Goal: Transaction & Acquisition: Subscribe to service/newsletter

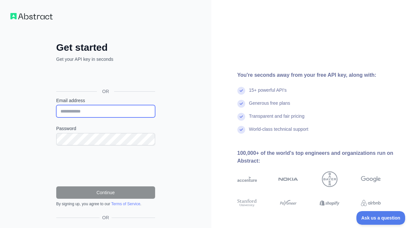
click at [95, 113] on input "Email address" at bounding box center [105, 111] width 99 height 12
paste input "**********"
type input "**********"
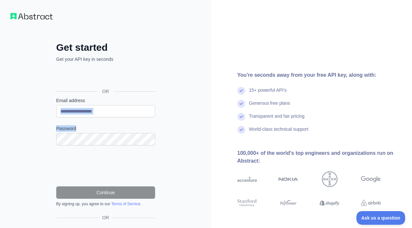
click at [115, 113] on form "**********" at bounding box center [105, 151] width 99 height 109
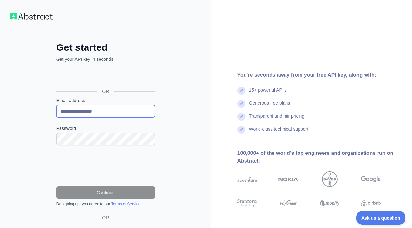
click at [116, 109] on input "**********" at bounding box center [105, 111] width 99 height 12
click at [119, 108] on input "**********" at bounding box center [105, 111] width 99 height 12
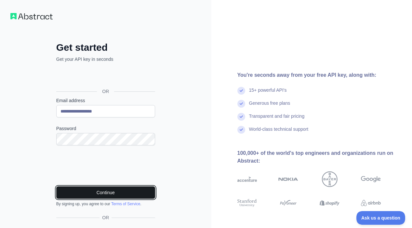
click at [128, 193] on button "Continue" at bounding box center [105, 192] width 99 height 12
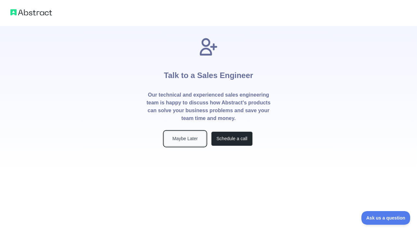
click at [188, 141] on button "Maybe Later" at bounding box center [185, 138] width 42 height 15
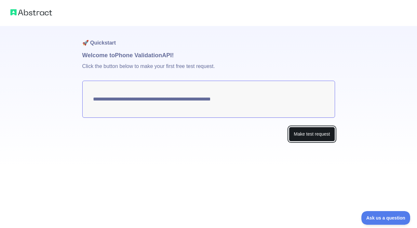
click at [300, 135] on button "Make test request" at bounding box center [312, 134] width 46 height 15
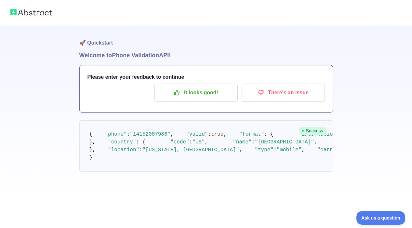
click at [222, 36] on h1 "🚀 Quickstart" at bounding box center [205, 38] width 253 height 25
click at [201, 97] on p "It looks good!" at bounding box center [195, 92] width 73 height 11
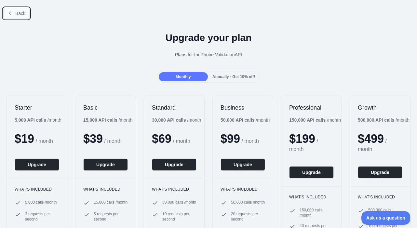
click at [16, 12] on span "Back" at bounding box center [20, 13] width 10 height 5
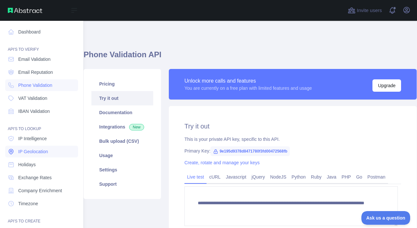
click at [46, 151] on span "IP Geolocation" at bounding box center [33, 151] width 30 height 6
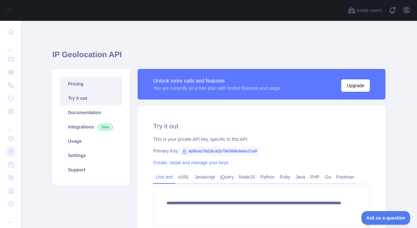
click at [92, 83] on link "Pricing" at bounding box center [91, 84] width 62 height 14
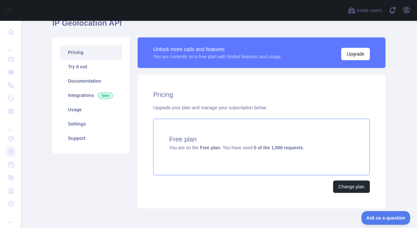
scroll to position [28, 0]
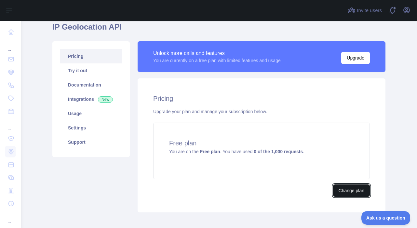
click at [337, 190] on button "Change plan" at bounding box center [351, 190] width 37 height 12
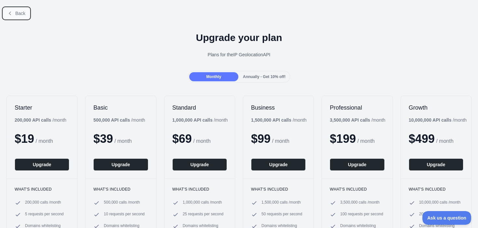
click at [13, 11] on button "Back" at bounding box center [16, 13] width 26 height 11
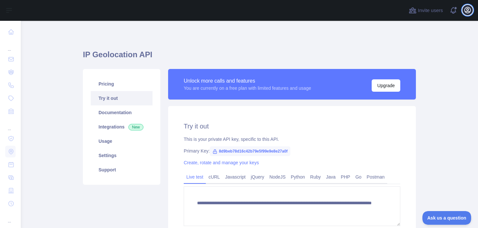
click at [411, 8] on icon "button" at bounding box center [467, 10] width 8 height 8
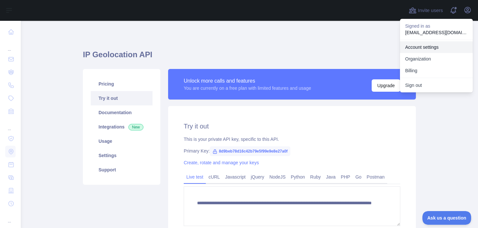
click at [411, 47] on link "Account settings" at bounding box center [436, 47] width 73 height 12
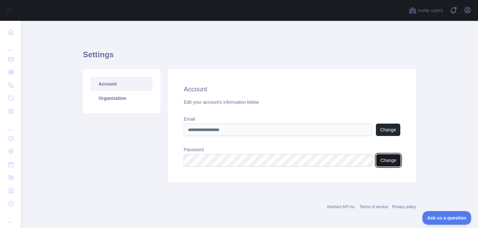
click at [379, 163] on button "Change" at bounding box center [388, 160] width 24 height 12
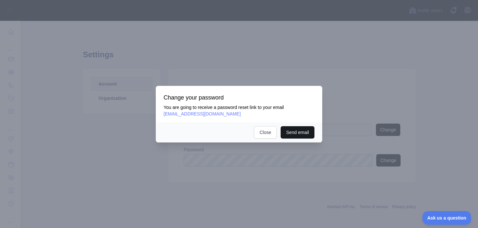
click at [305, 130] on button "Send email" at bounding box center [297, 132] width 34 height 12
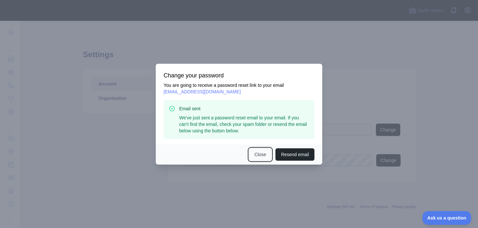
click at [264, 156] on button "Close" at bounding box center [260, 154] width 23 height 12
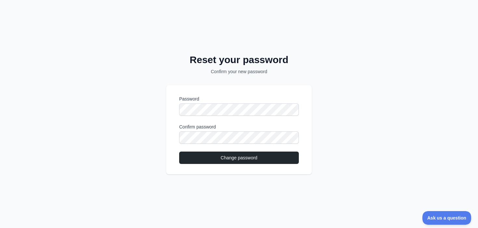
click at [180, 182] on div "Reset your password Confirm your new password Password Confirm password Change …" at bounding box center [239, 114] width 478 height 228
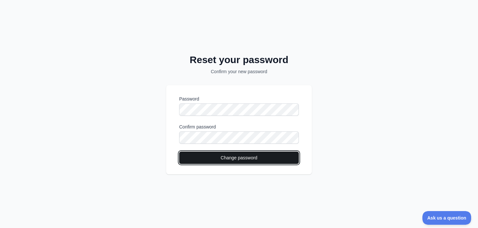
click at [188, 161] on button "Change password" at bounding box center [239, 157] width 120 height 12
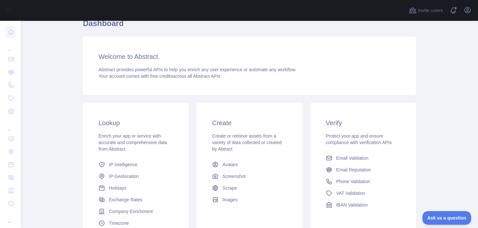
scroll to position [31, 0]
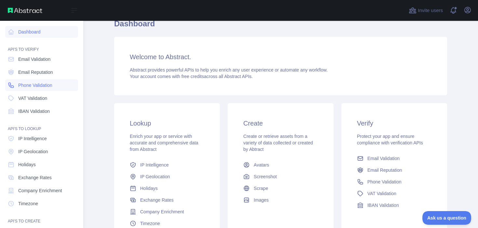
click at [41, 86] on span "Phone Validation" at bounding box center [35, 85] width 34 height 6
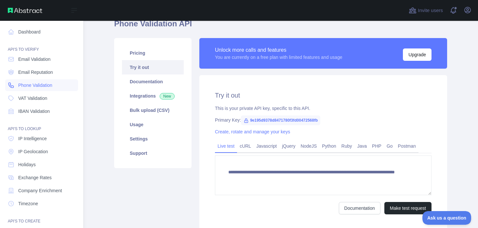
scroll to position [31, 0]
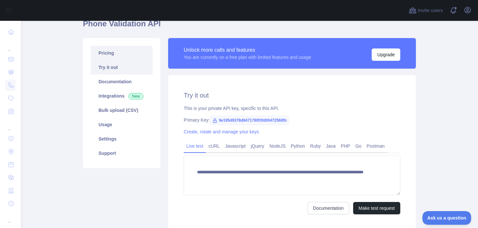
click at [133, 53] on link "Pricing" at bounding box center [122, 53] width 62 height 14
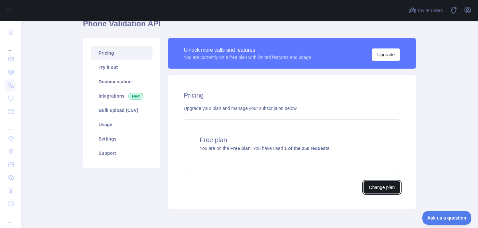
click at [376, 185] on button "Change plan" at bounding box center [381, 187] width 37 height 12
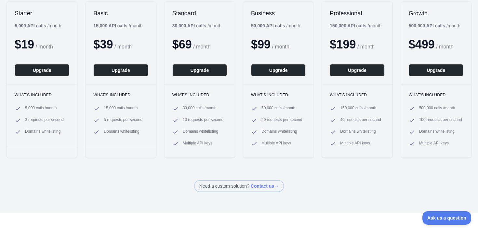
scroll to position [97, 0]
